Goal: Information Seeking & Learning: Learn about a topic

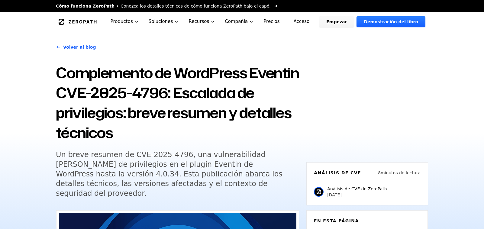
click at [197, 102] on font "Complemento de WordPress Eventin CVE-2025-4796: Escalada de privilegios: breve …" at bounding box center [177, 103] width 243 height 80
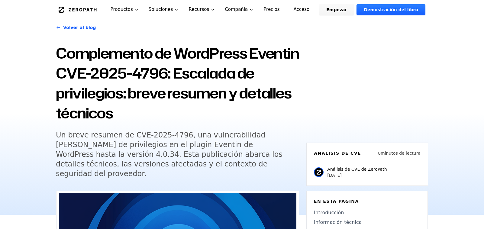
scroll to position [30, 0]
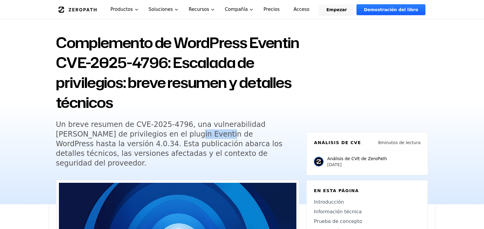
drag, startPoint x: 139, startPoint y: 134, endPoint x: 168, endPoint y: 132, distance: 28.8
click at [168, 132] on font "Un breve resumen de CVE-2025-4796, una vulnerabilidad [PERSON_NAME] de privileg…" at bounding box center [169, 143] width 227 height 47
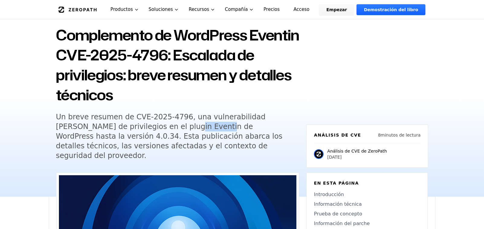
scroll to position [60, 0]
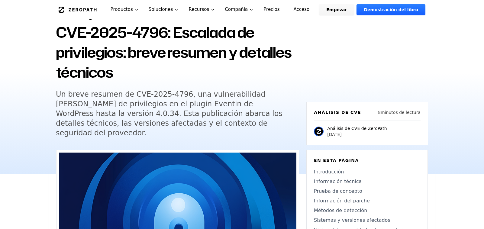
click at [253, 101] on font "Un breve resumen de CVE-2025-4796, una vulnerabilidad [PERSON_NAME] de privileg…" at bounding box center [169, 113] width 227 height 47
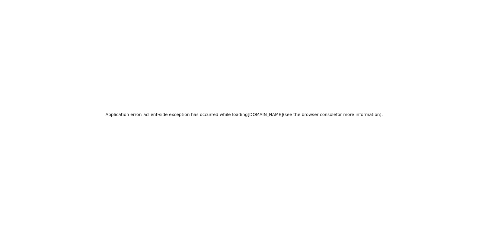
scroll to position [0, 0]
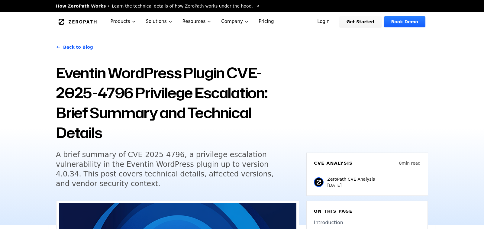
click at [107, 92] on h1 "Eventin WordPress Plugin CVE-2025-4796 Privilege Escalation: Brief Summary and …" at bounding box center [177, 103] width 243 height 80
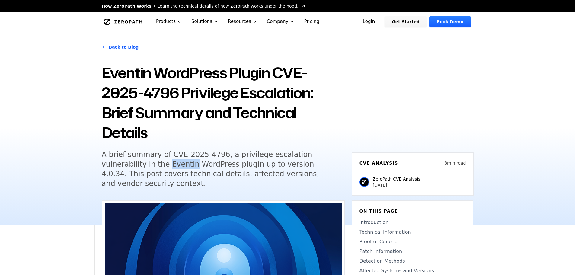
drag, startPoint x: 121, startPoint y: 165, endPoint x: 144, endPoint y: 166, distance: 23.0
click at [144, 166] on h5 "A brief summary of CVE-2025-4796, a privilege escalation vulnerability in the E…" at bounding box center [218, 169] width 232 height 39
click at [177, 176] on h5 "A brief summary of CVE-2025-4796, a privilege escalation vulnerability in the E…" at bounding box center [218, 169] width 232 height 39
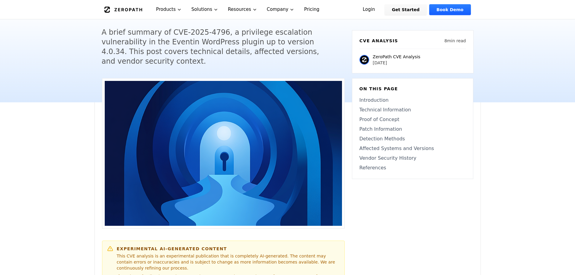
scroll to position [121, 0]
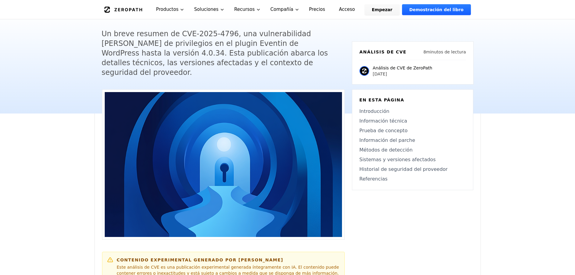
click at [323, 57] on font "Un breve resumen de CVE-2025-4796, una vulnerabilidad [PERSON_NAME] de privileg…" at bounding box center [215, 53] width 227 height 47
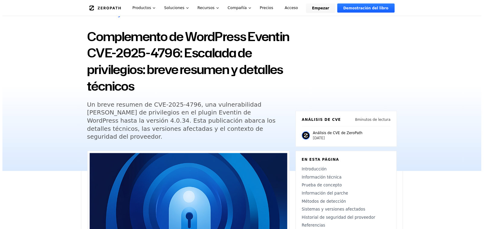
scroll to position [0, 0]
